Goal: Task Accomplishment & Management: Use online tool/utility

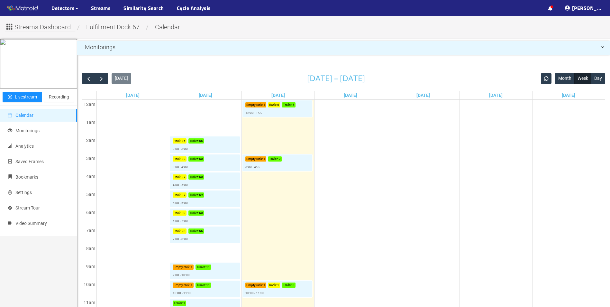
click at [551, 8] on ul "··· ··· Shared T. ···" at bounding box center [576, 8] width 68 height 16
click at [562, 9] on ul "··· ··· Shared T. ···" at bounding box center [576, 8] width 68 height 16
click at [552, 8] on icon at bounding box center [550, 8] width 4 height 5
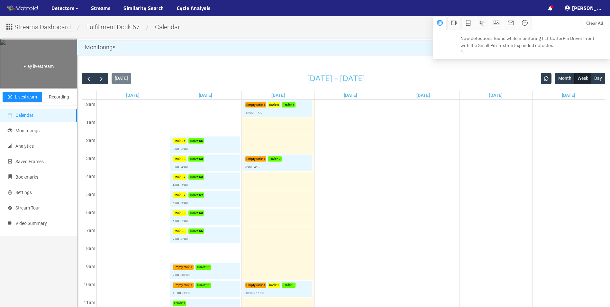
click at [44, 77] on div "Play livestream" at bounding box center [38, 64] width 77 height 48
